Goal: Check status

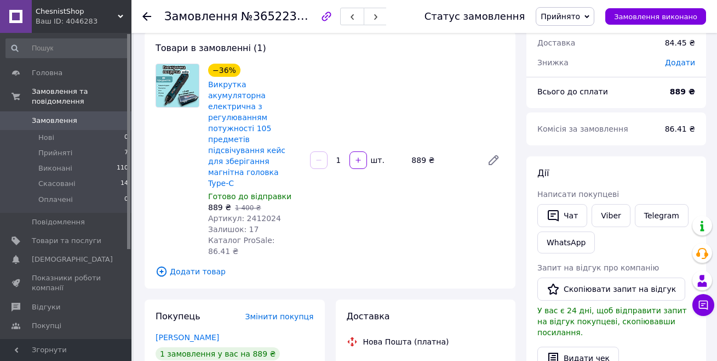
scroll to position [219, 0]
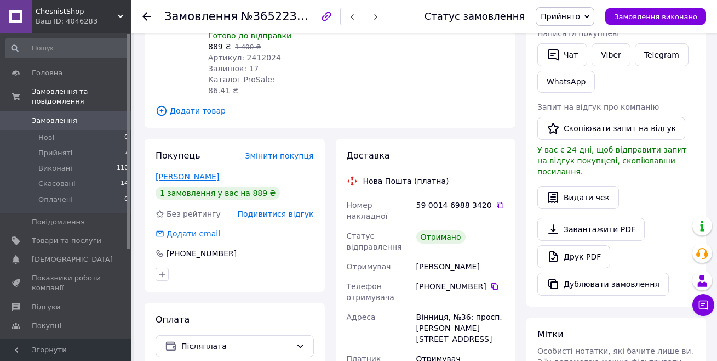
click at [172, 172] on link "[PERSON_NAME]" at bounding box center [188, 176] width 64 height 9
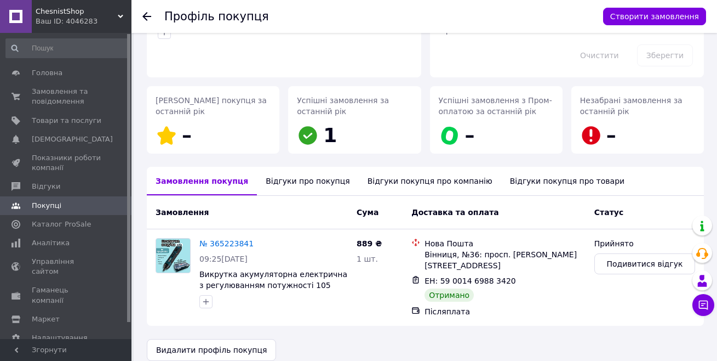
scroll to position [118, 0]
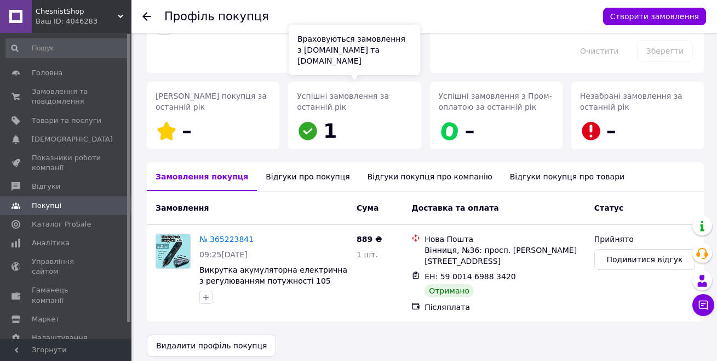
click at [342, 119] on div "Успішні замовлення за останній рік 1" at bounding box center [354, 117] width 115 height 54
click at [297, 180] on div "Відгуки про покупця" at bounding box center [307, 176] width 101 height 28
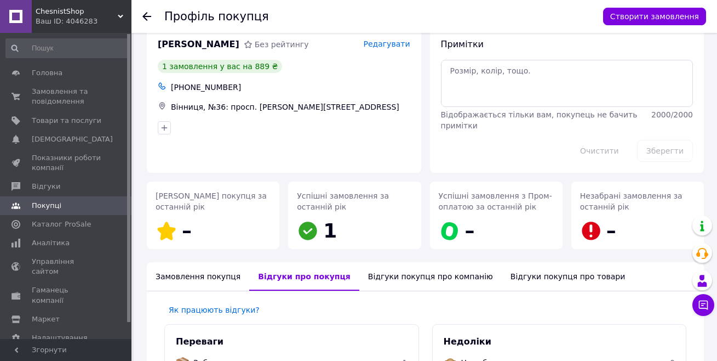
scroll to position [0, 0]
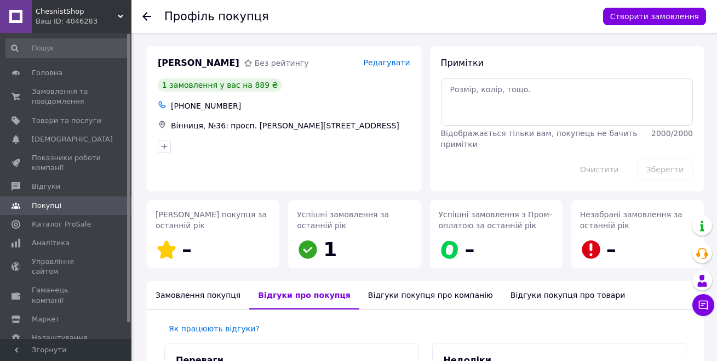
click at [147, 15] on icon at bounding box center [146, 16] width 9 height 9
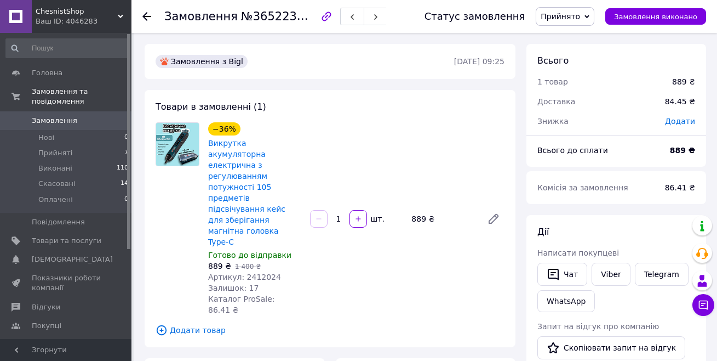
click at [145, 18] on use at bounding box center [146, 16] width 9 height 9
